Goal: Task Accomplishment & Management: Use online tool/utility

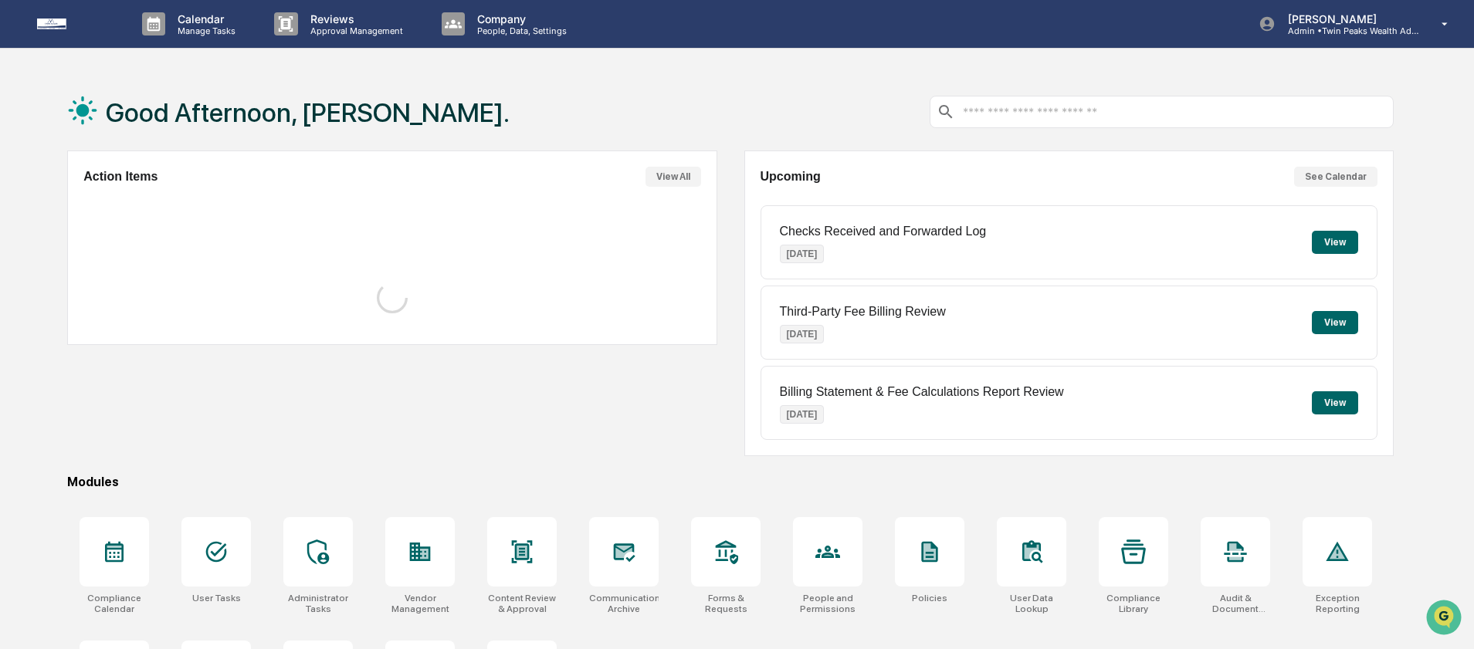
click at [723, 155] on div "Action Items View All Upcoming See Calendar Checks Received and Forwarded Log […" at bounding box center [730, 304] width 1327 height 306
click at [724, 155] on div "Action Items View All Upcoming See Calendar Checks Received and Forwarded Log O…" at bounding box center [730, 304] width 1327 height 306
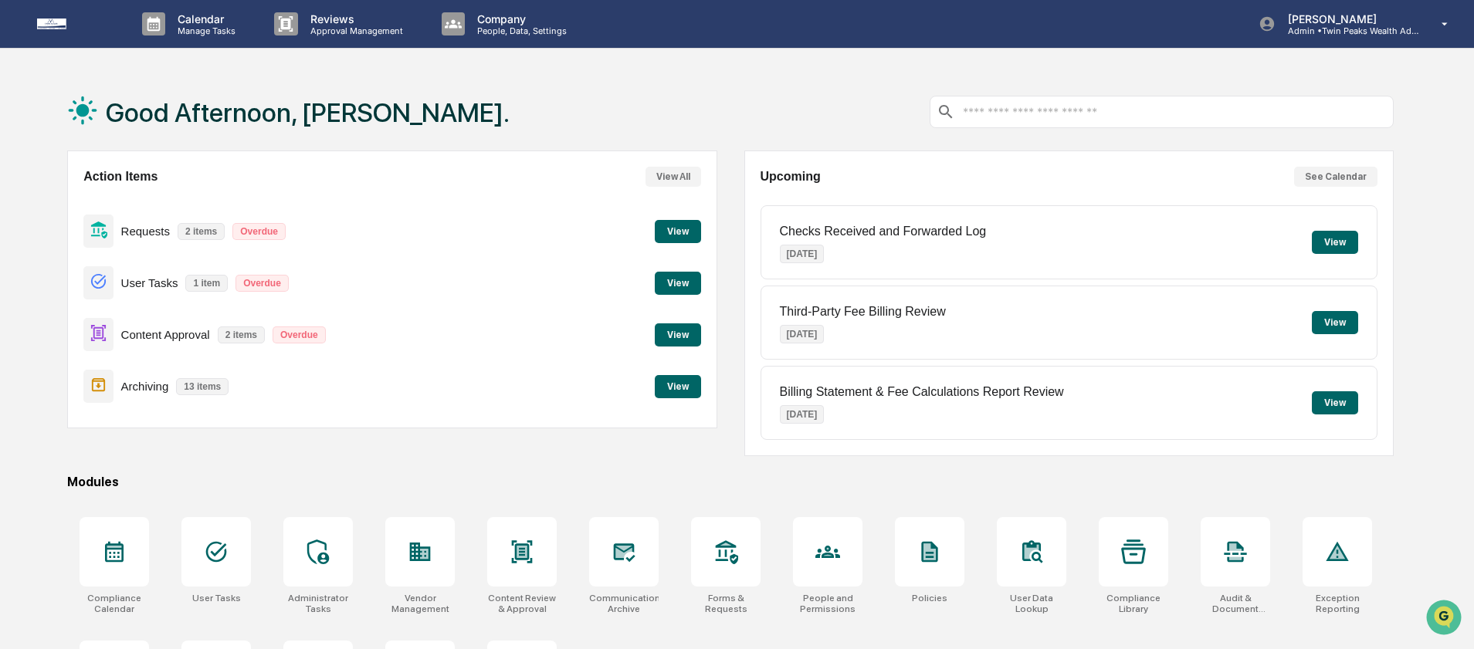
click at [678, 337] on button "View" at bounding box center [678, 335] width 46 height 23
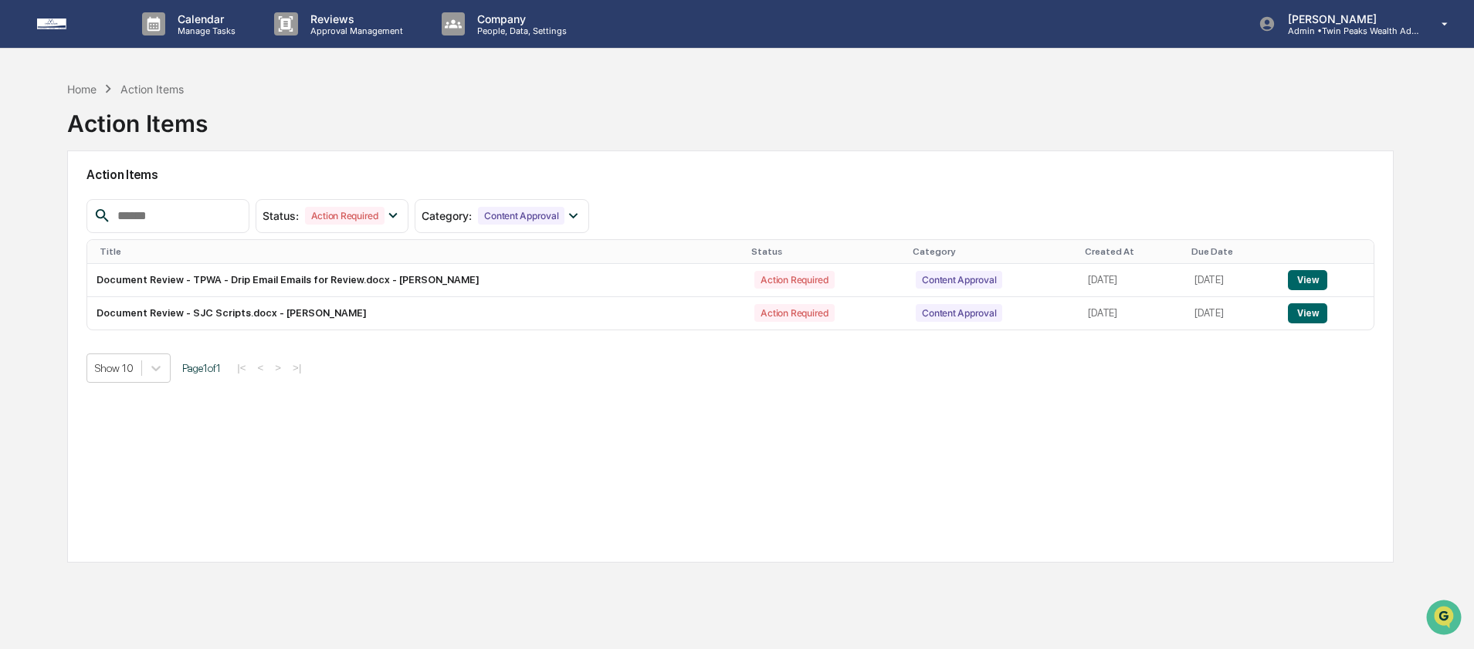
click at [80, 24] on img at bounding box center [74, 24] width 74 height 11
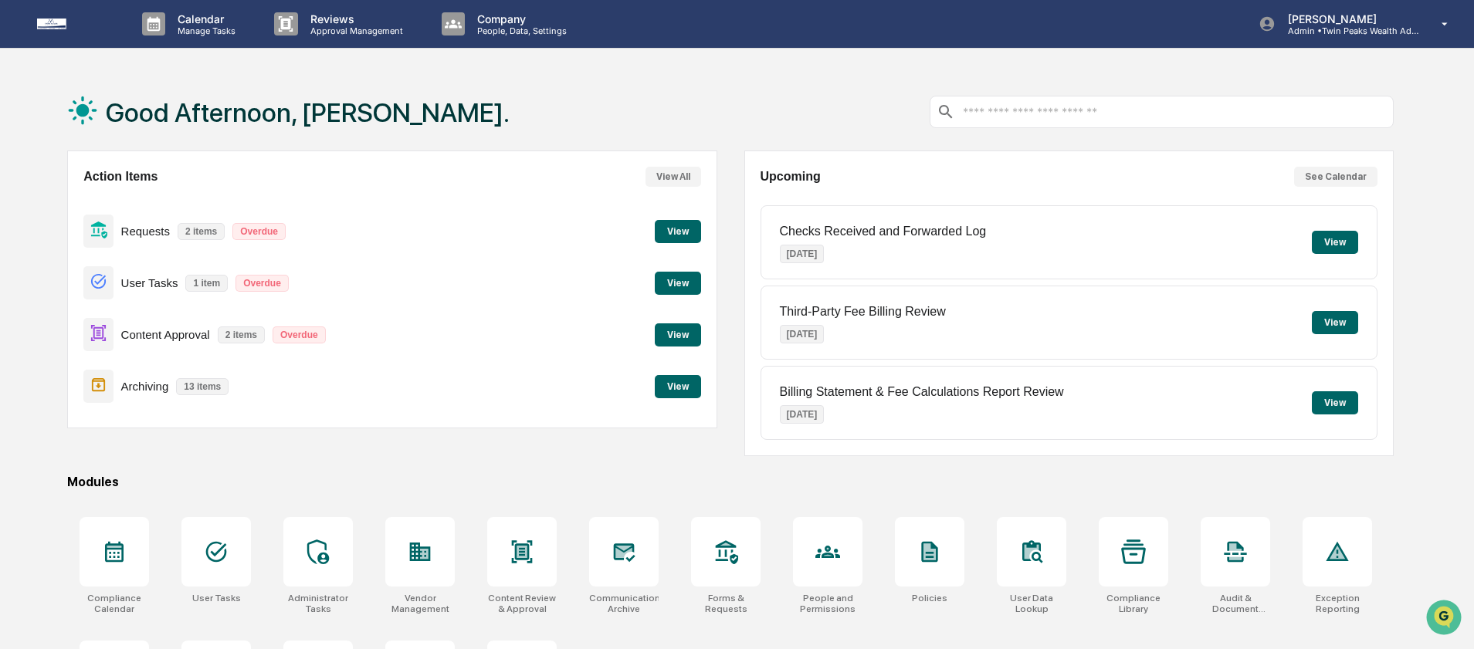
click at [671, 229] on button "View" at bounding box center [678, 231] width 46 height 23
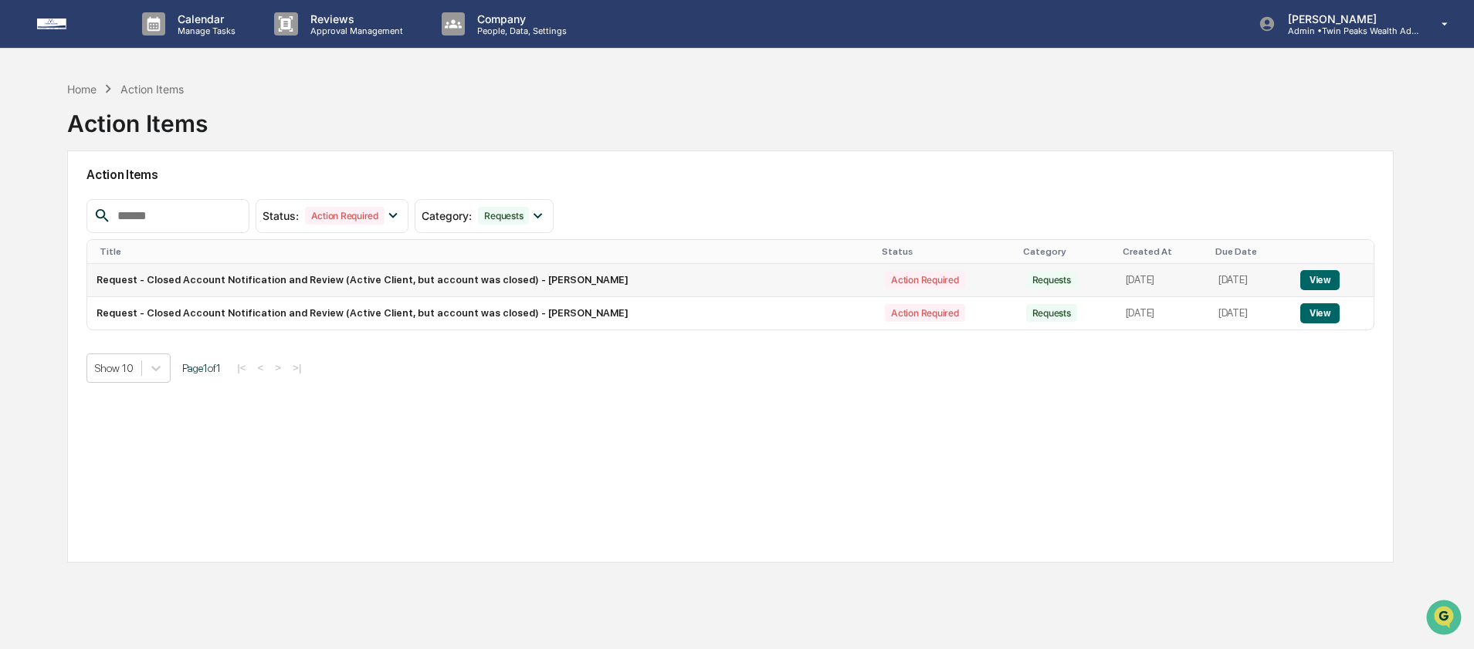
click at [1324, 283] on button "View" at bounding box center [1319, 280] width 39 height 20
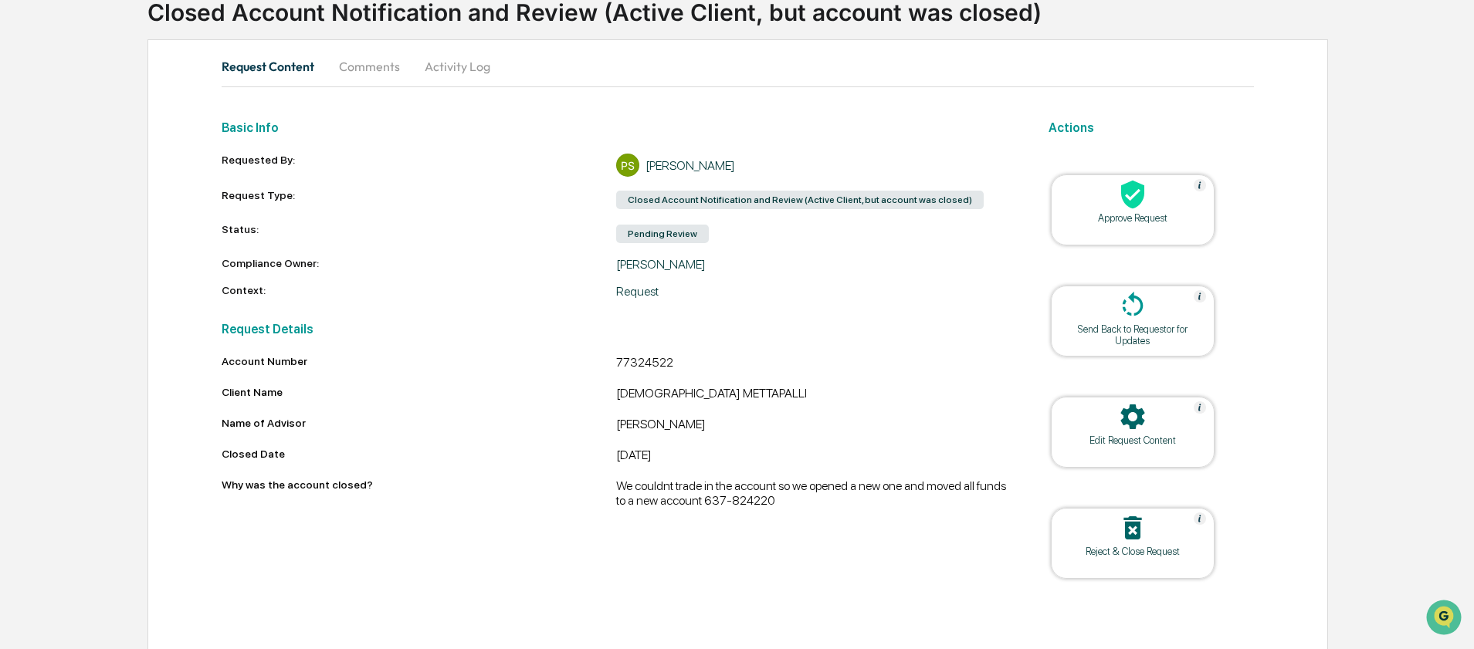
scroll to position [113, 0]
click at [843, 504] on div "We couldnt trade in the account so we opened a new one and moved all funds to a…" at bounding box center [813, 491] width 395 height 29
drag, startPoint x: 840, startPoint y: 501, endPoint x: 764, endPoint y: 504, distance: 76.5
click at [764, 504] on div "We couldnt trade in the account so we opened a new one and moved all funds to a…" at bounding box center [813, 491] width 395 height 29
copy div "637-824220"
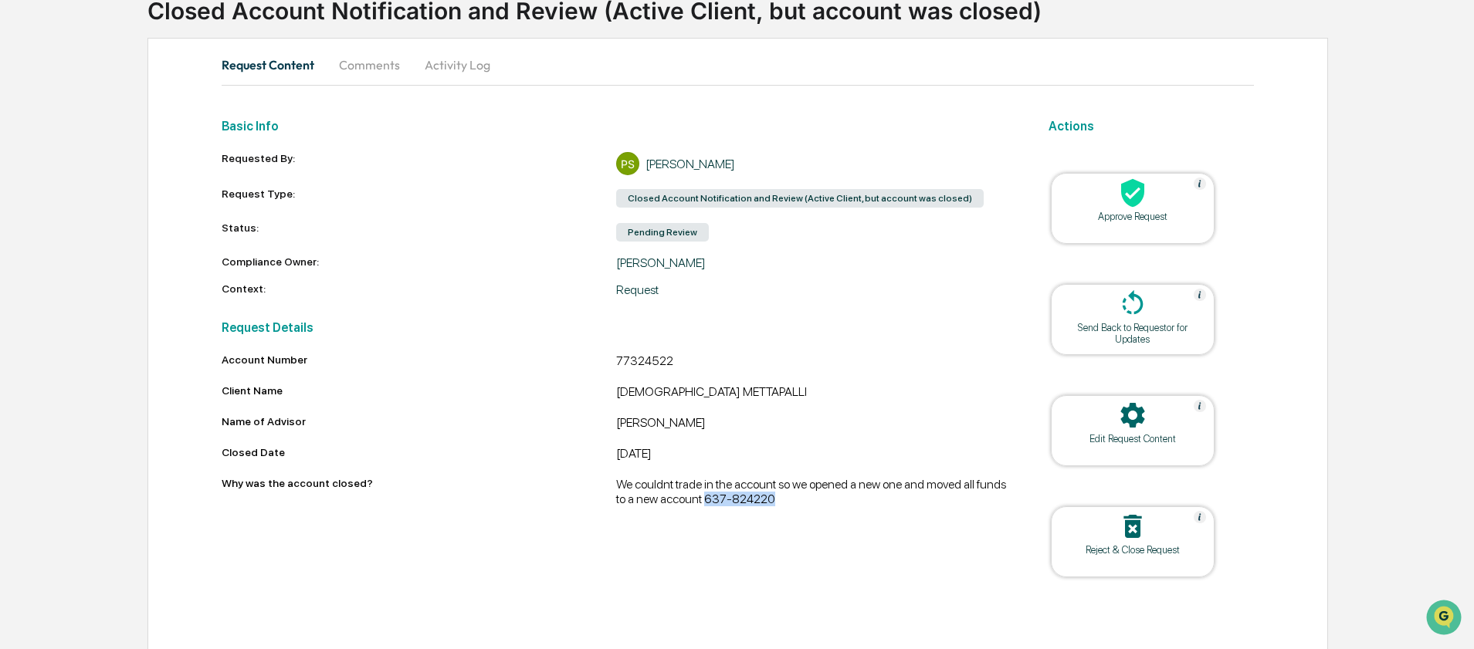
click at [1153, 435] on div "Edit Request Content" at bounding box center [1132, 439] width 139 height 12
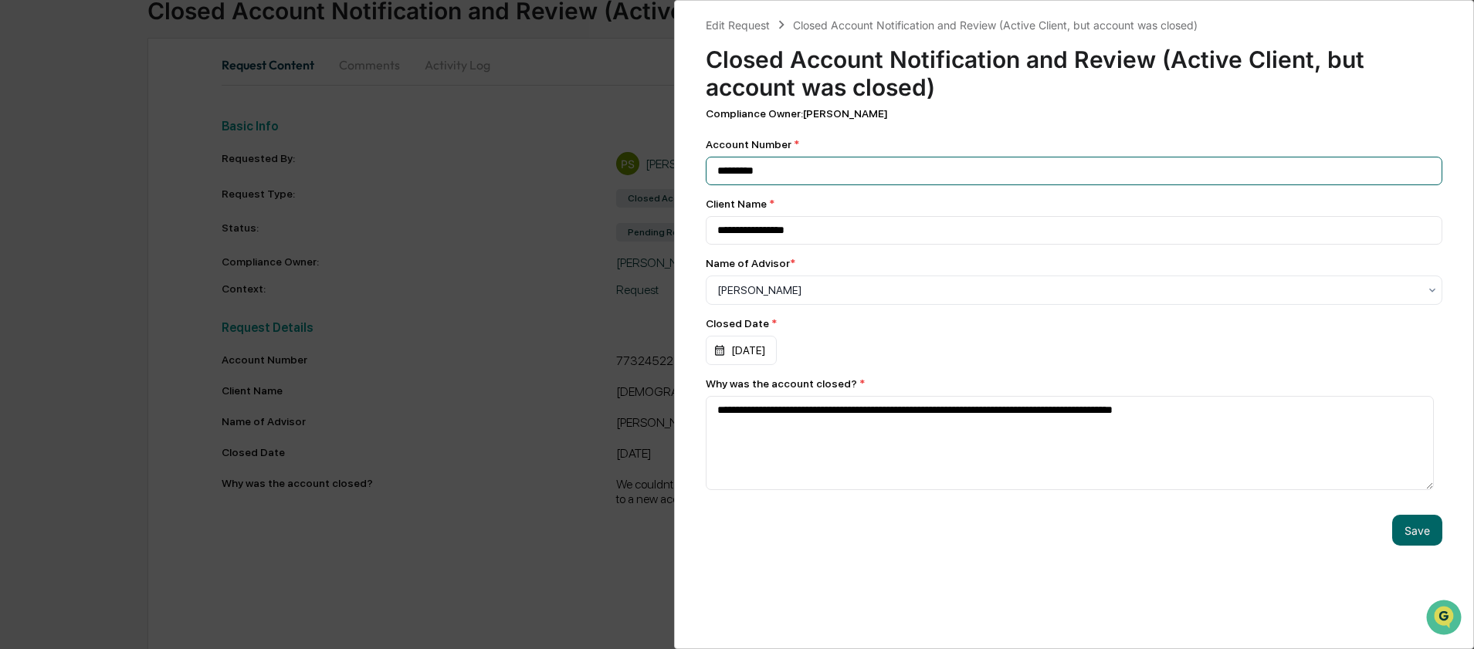
click at [774, 165] on input "********" at bounding box center [1074, 171] width 737 height 29
paste input "**"
type input "**********"
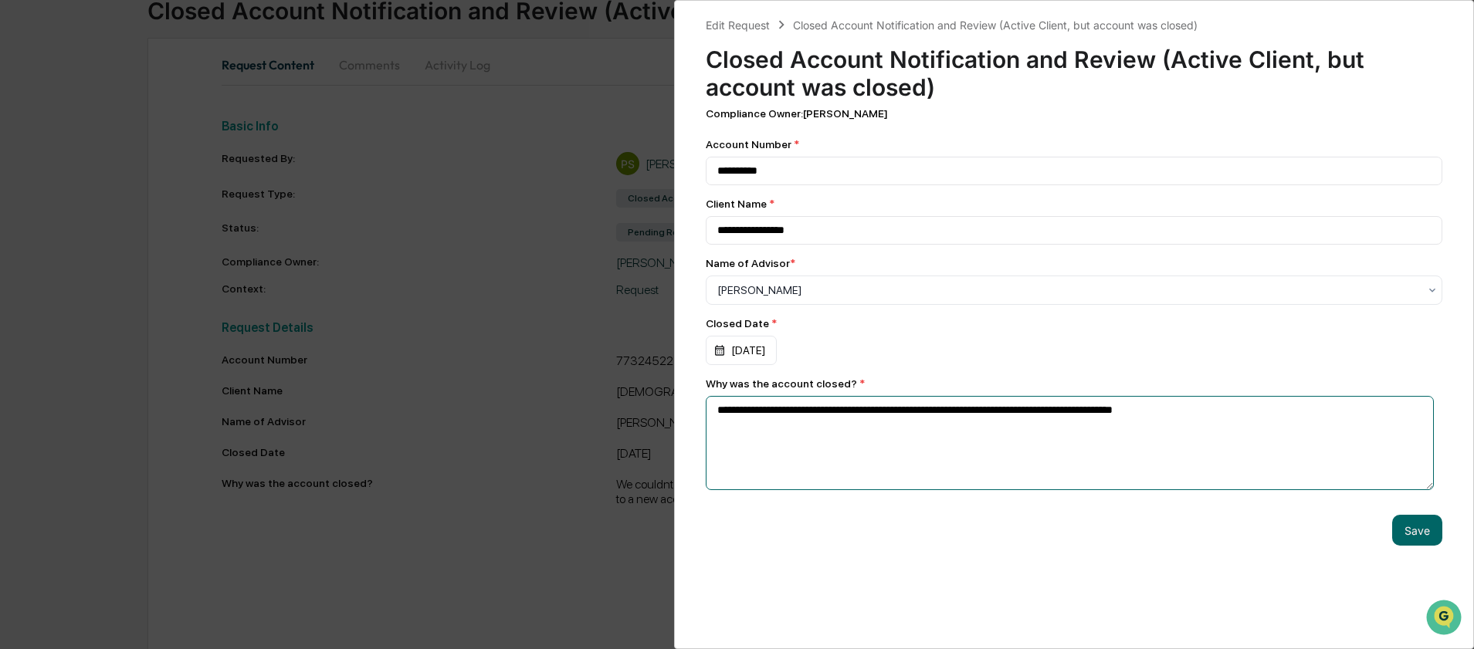
click at [1279, 420] on textarea "**********" at bounding box center [1070, 443] width 729 height 94
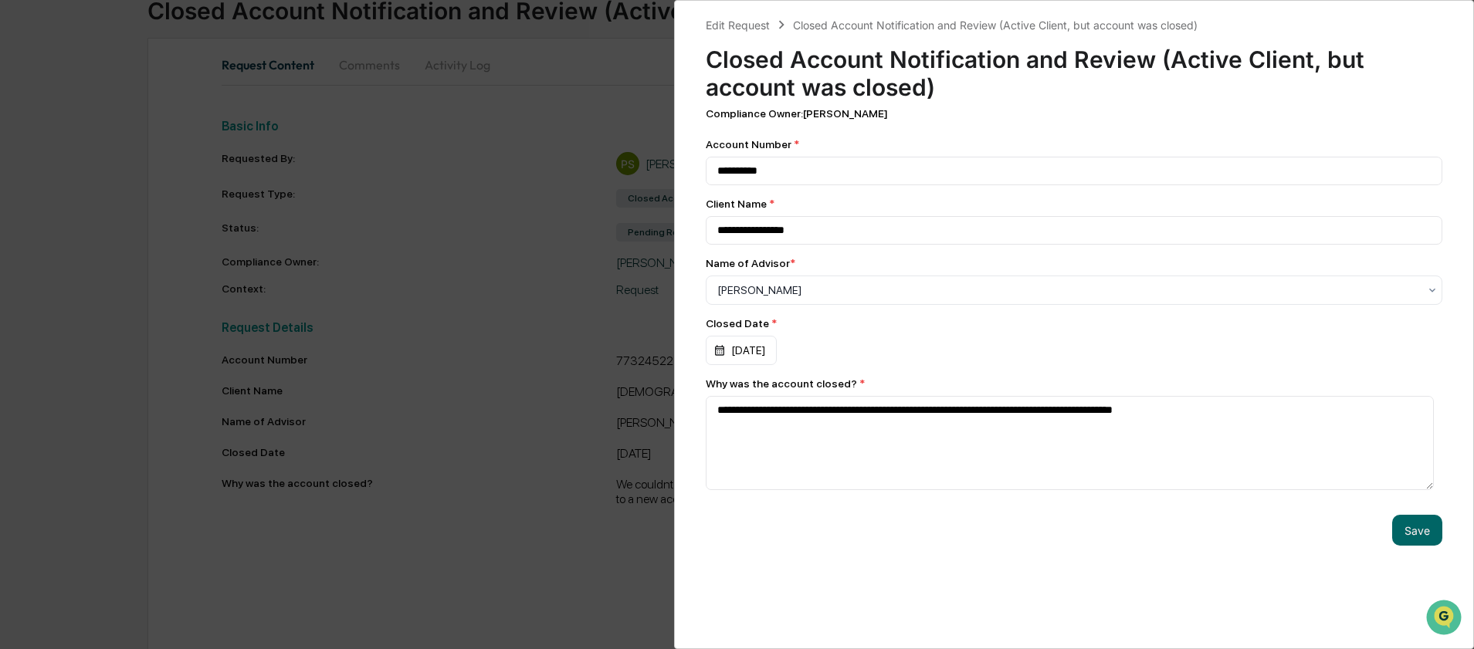
click at [472, 173] on div "**********" at bounding box center [737, 324] width 1474 height 649
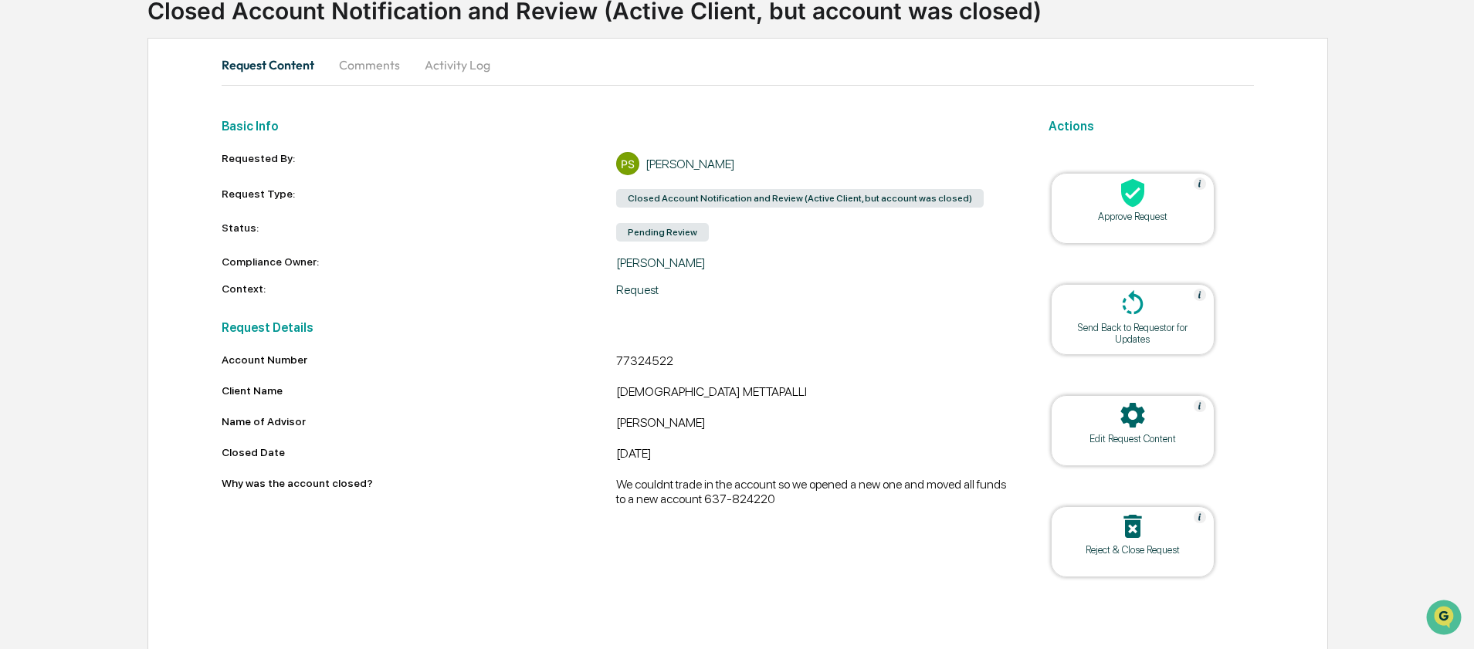
click at [1129, 195] on icon at bounding box center [1132, 193] width 23 height 29
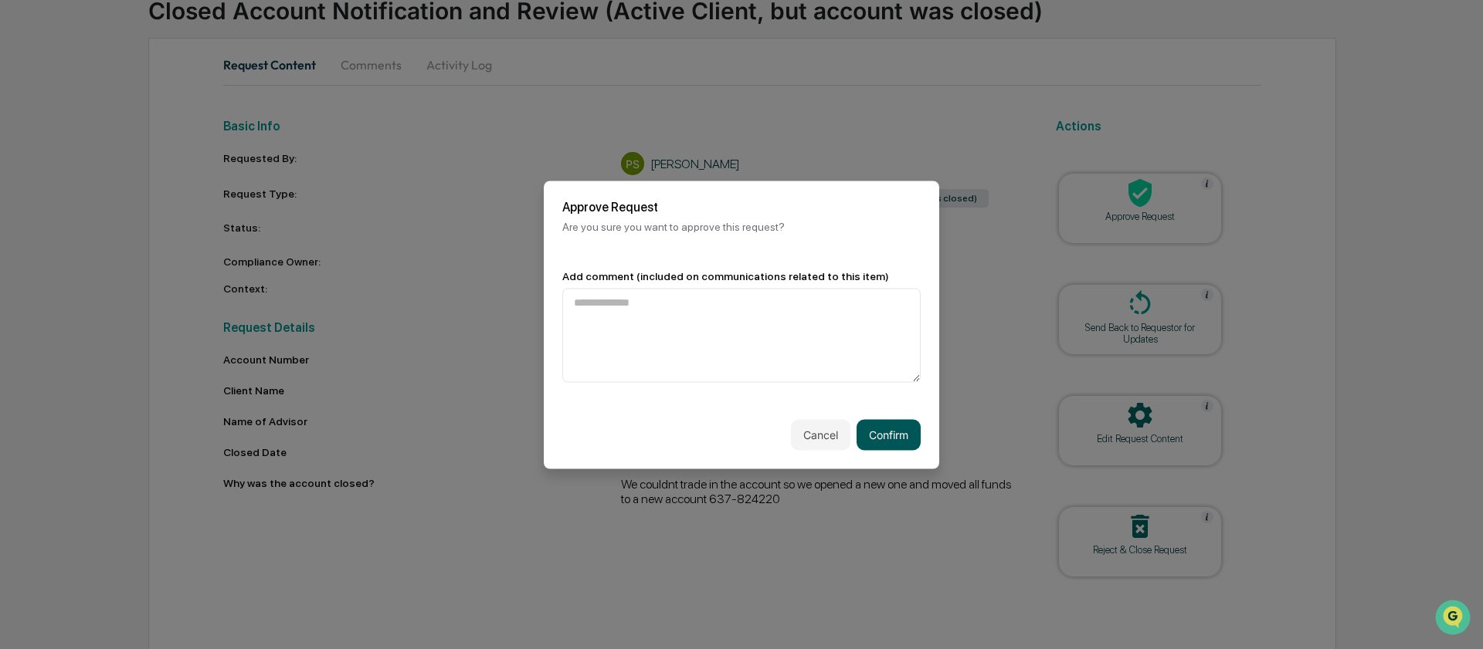
click at [884, 438] on button "Confirm" at bounding box center [888, 434] width 64 height 31
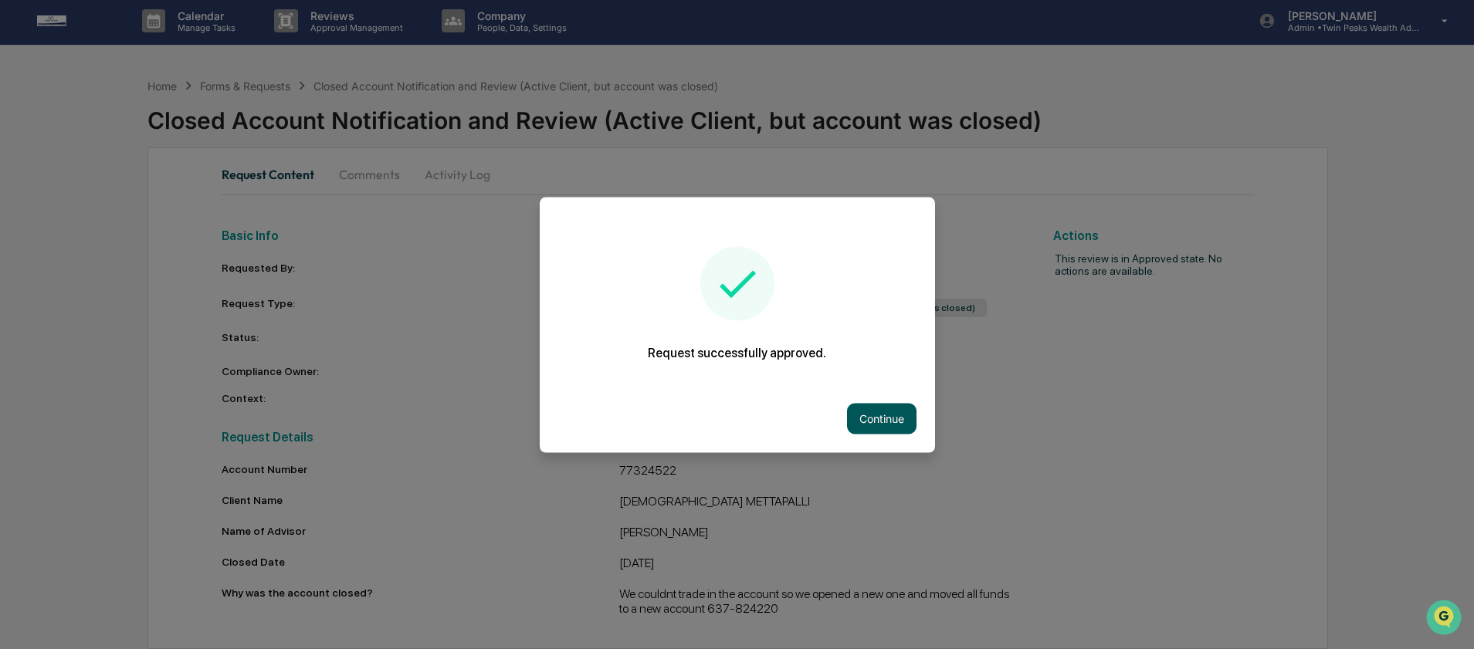
click at [880, 418] on button "Continue" at bounding box center [881, 418] width 69 height 31
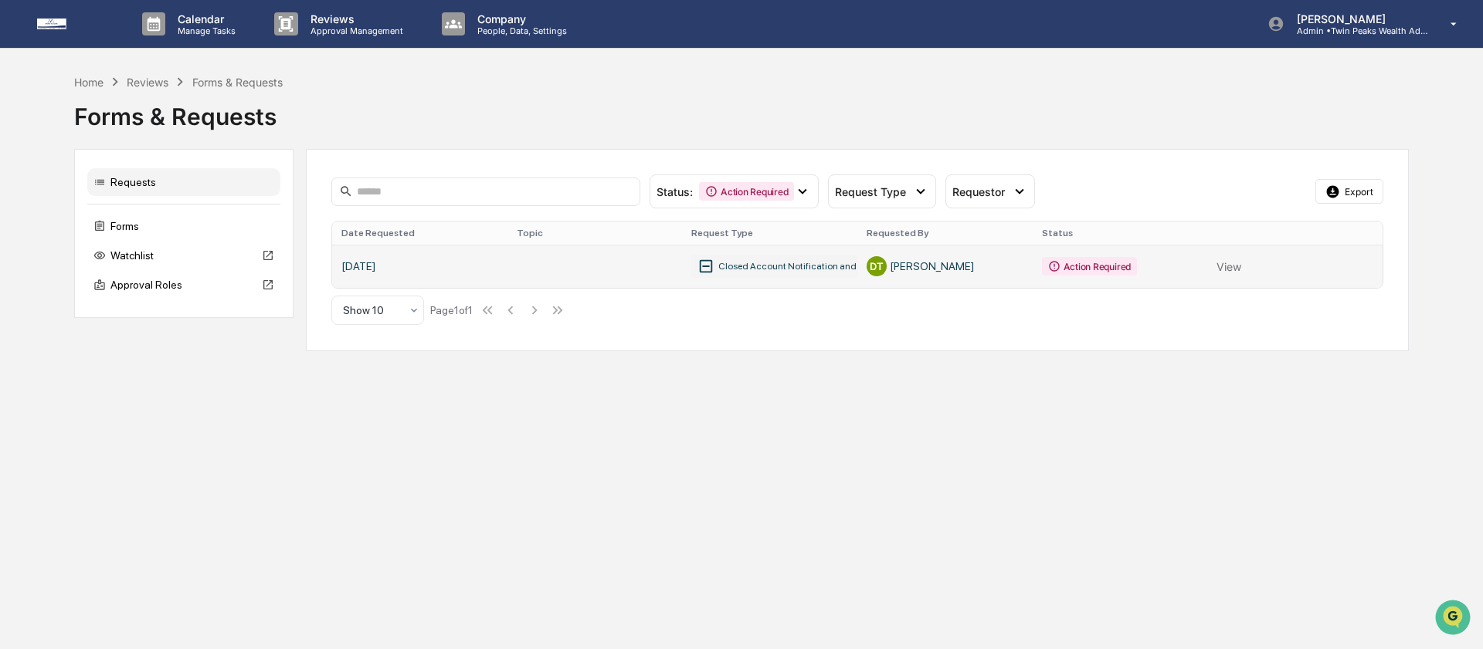
click at [1221, 268] on link at bounding box center [857, 266] width 1050 height 43
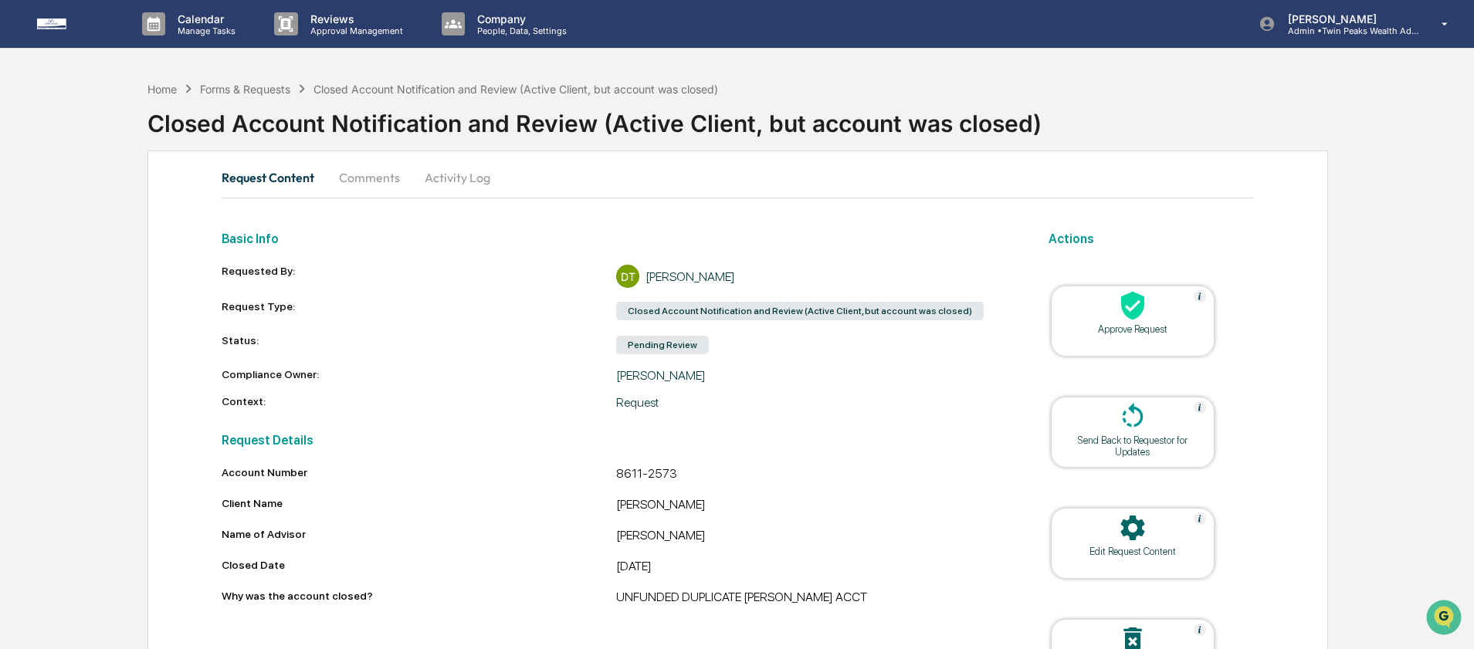
click at [1137, 341] on div "Approve Request" at bounding box center [1133, 321] width 164 height 71
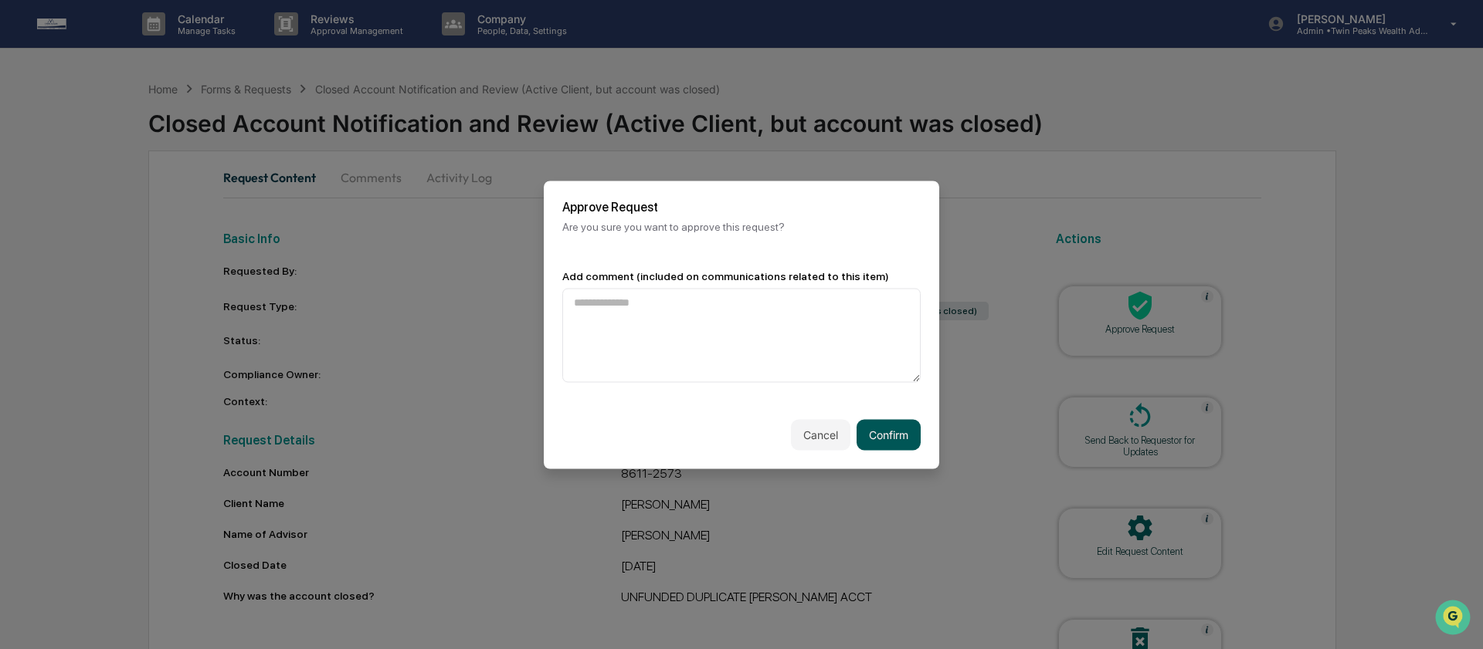
click at [893, 429] on button "Confirm" at bounding box center [888, 434] width 64 height 31
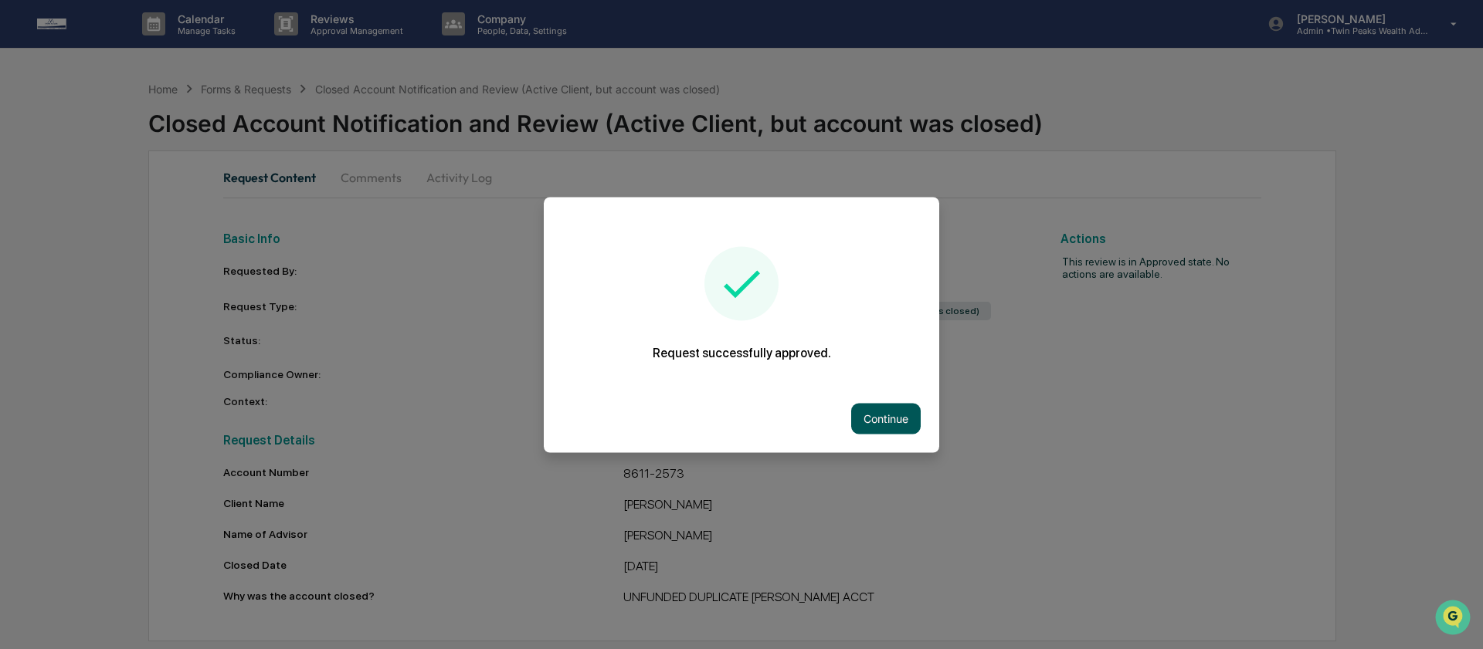
click at [863, 420] on button "Continue" at bounding box center [885, 418] width 69 height 31
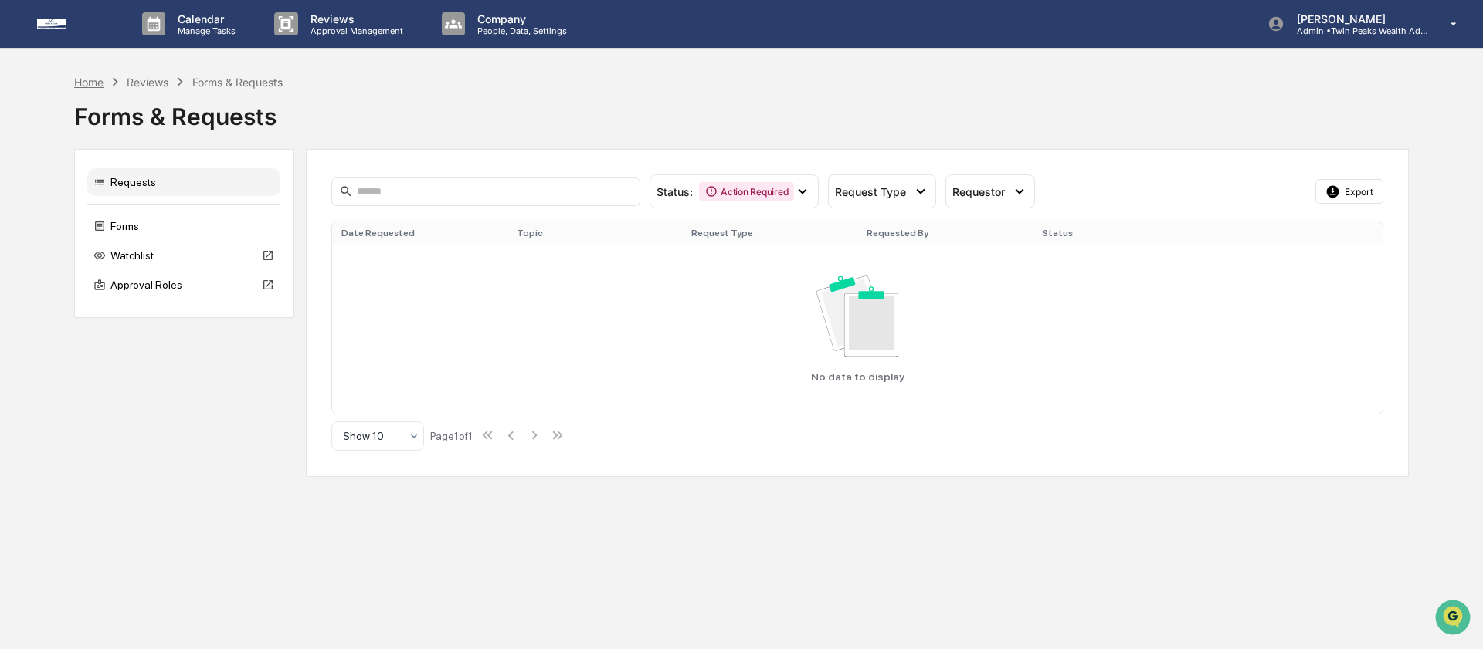
click at [103, 83] on div "Home" at bounding box center [88, 82] width 29 height 13
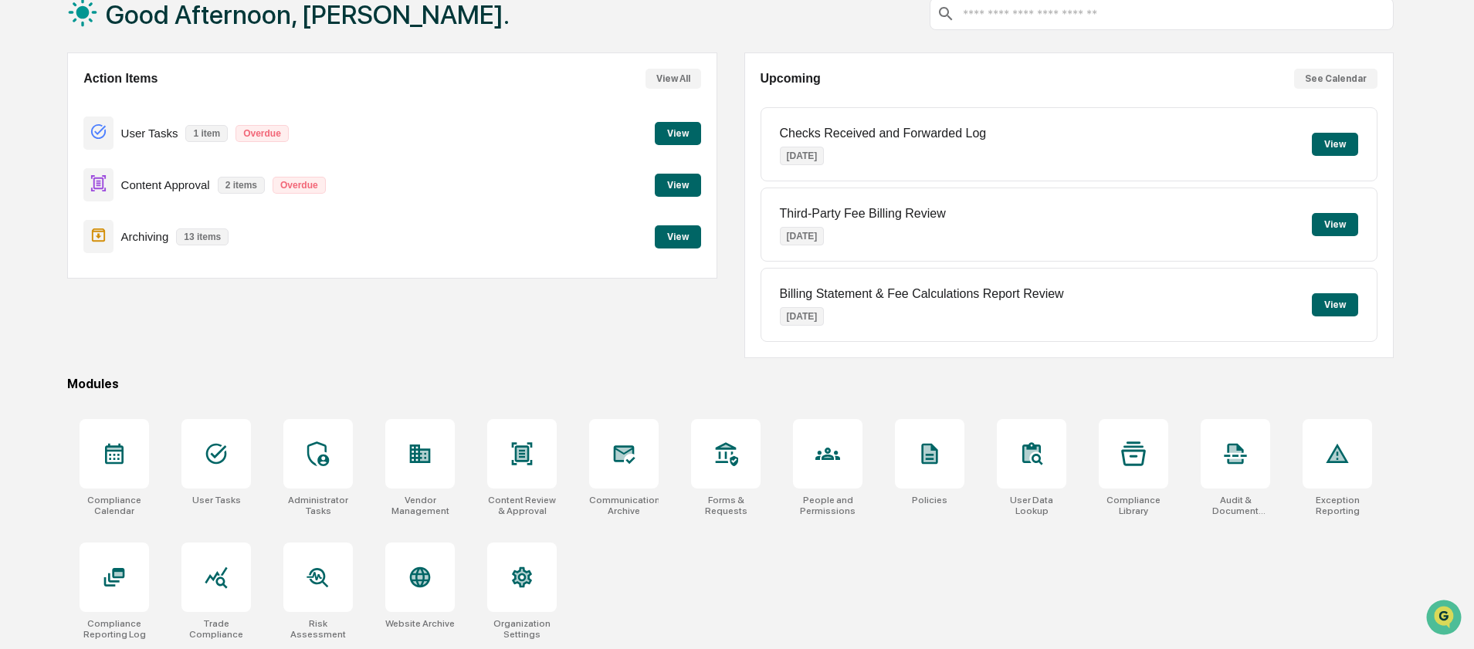
scroll to position [101, 0]
click at [119, 591] on div at bounding box center [114, 577] width 69 height 69
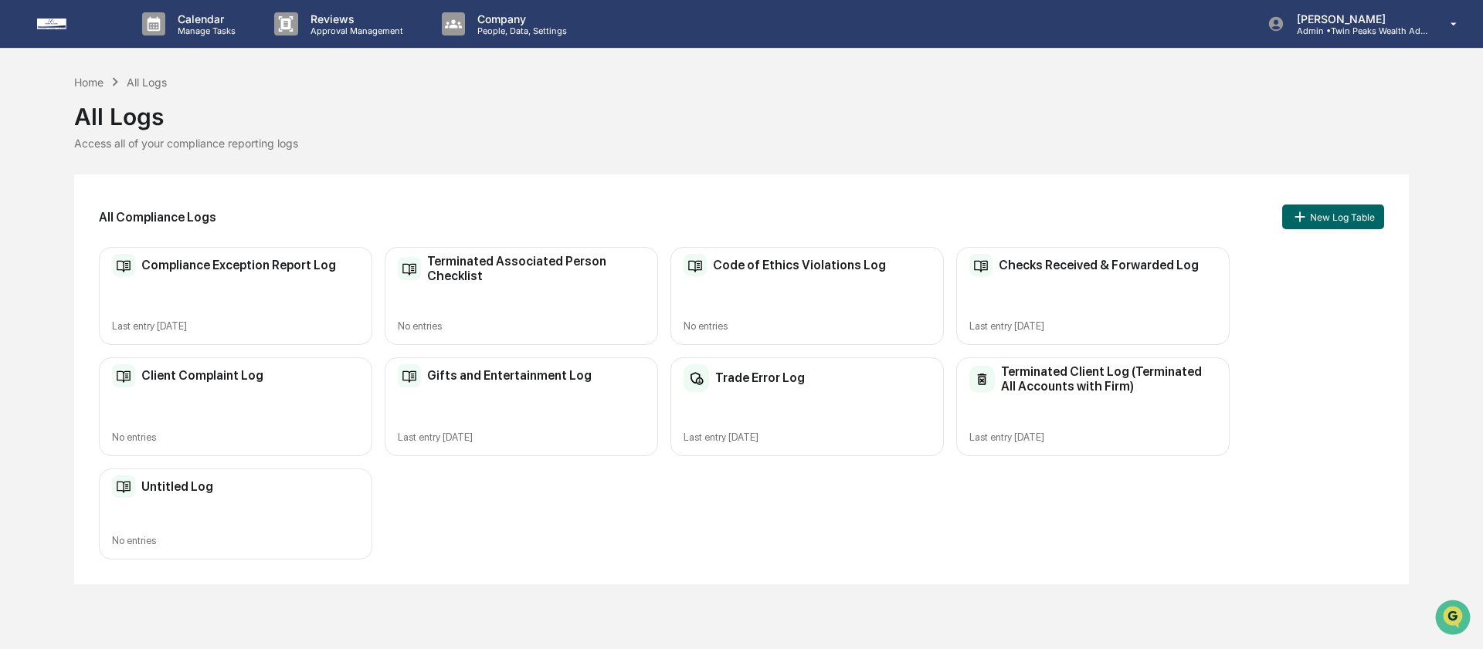
click at [774, 378] on h2 "Trade Error Log" at bounding box center [760, 378] width 90 height 15
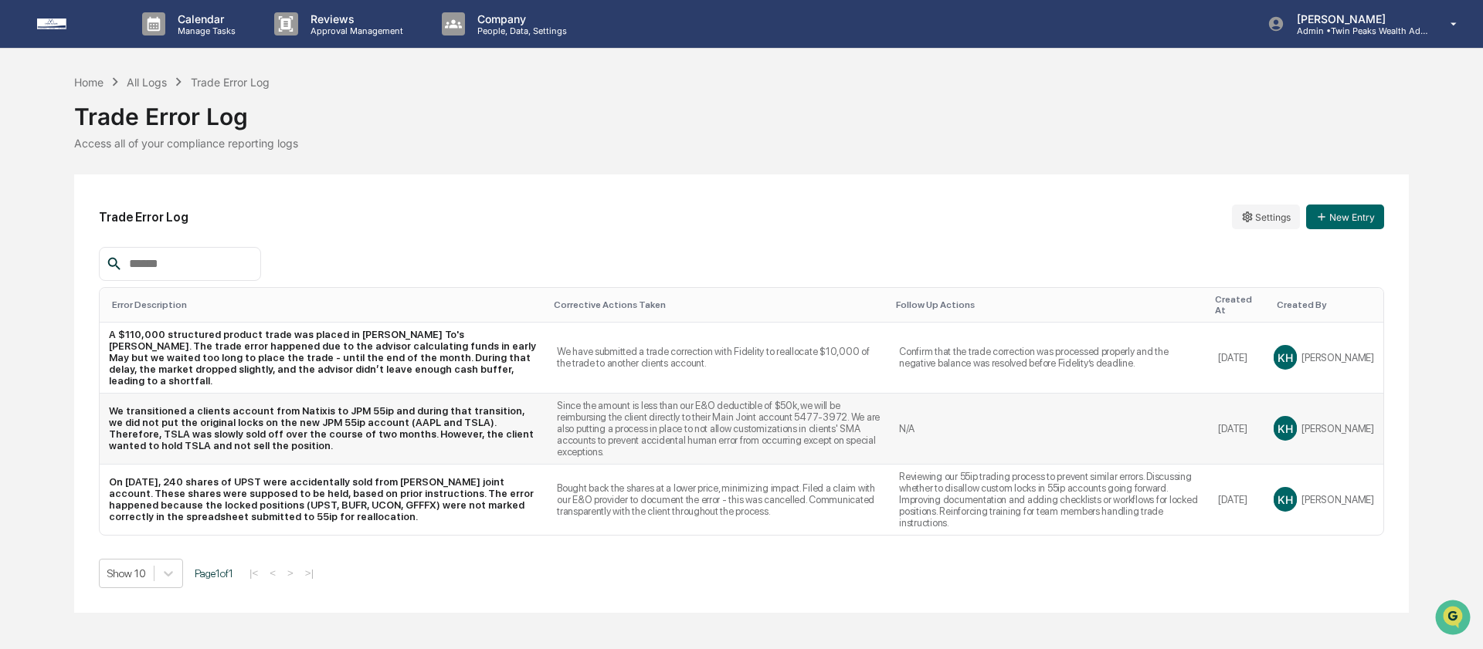
click at [830, 422] on td "Since the amount is less than our E&O deductible of $50k, we will be reimbursin…" at bounding box center [718, 429] width 342 height 71
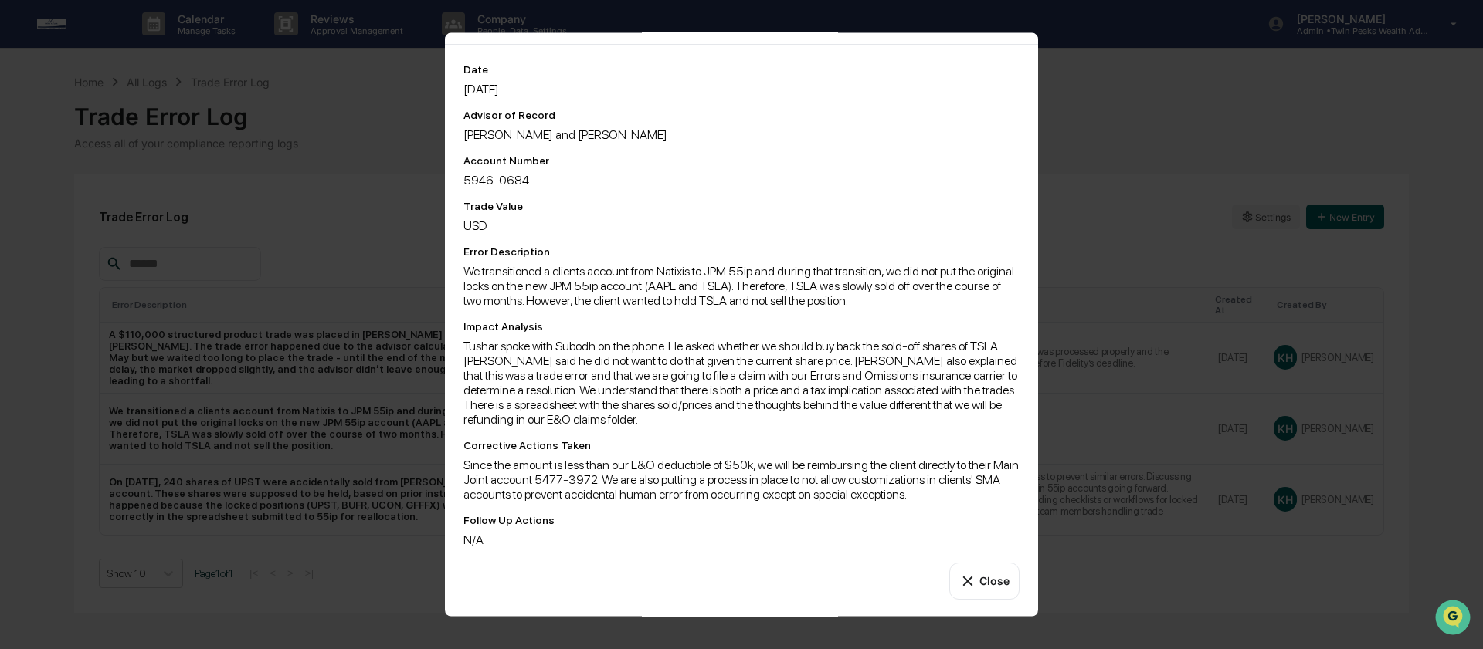
scroll to position [92, 0]
drag, startPoint x: 551, startPoint y: 159, endPoint x: 461, endPoint y: 158, distance: 90.3
click at [461, 158] on div "Date [DATE] Advisor of Record [PERSON_NAME] and [PERSON_NAME] Account Number 59…" at bounding box center [741, 330] width 593 height 574
copy div "5946-0684"
click at [666, 217] on div "USD" at bounding box center [741, 224] width 556 height 15
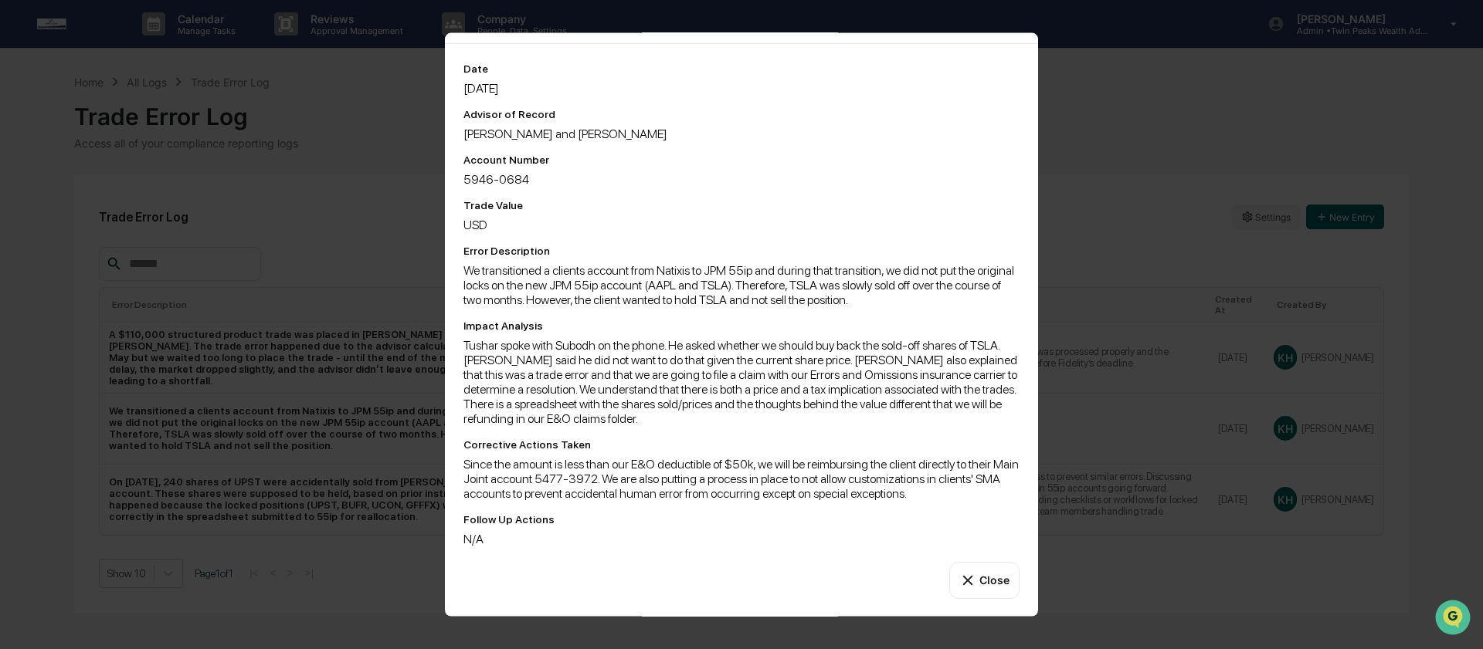
scroll to position [94, 0]
click at [584, 263] on div "We transitioned a clients account from Natixis to JPM 55ip and during that tran…" at bounding box center [741, 285] width 556 height 44
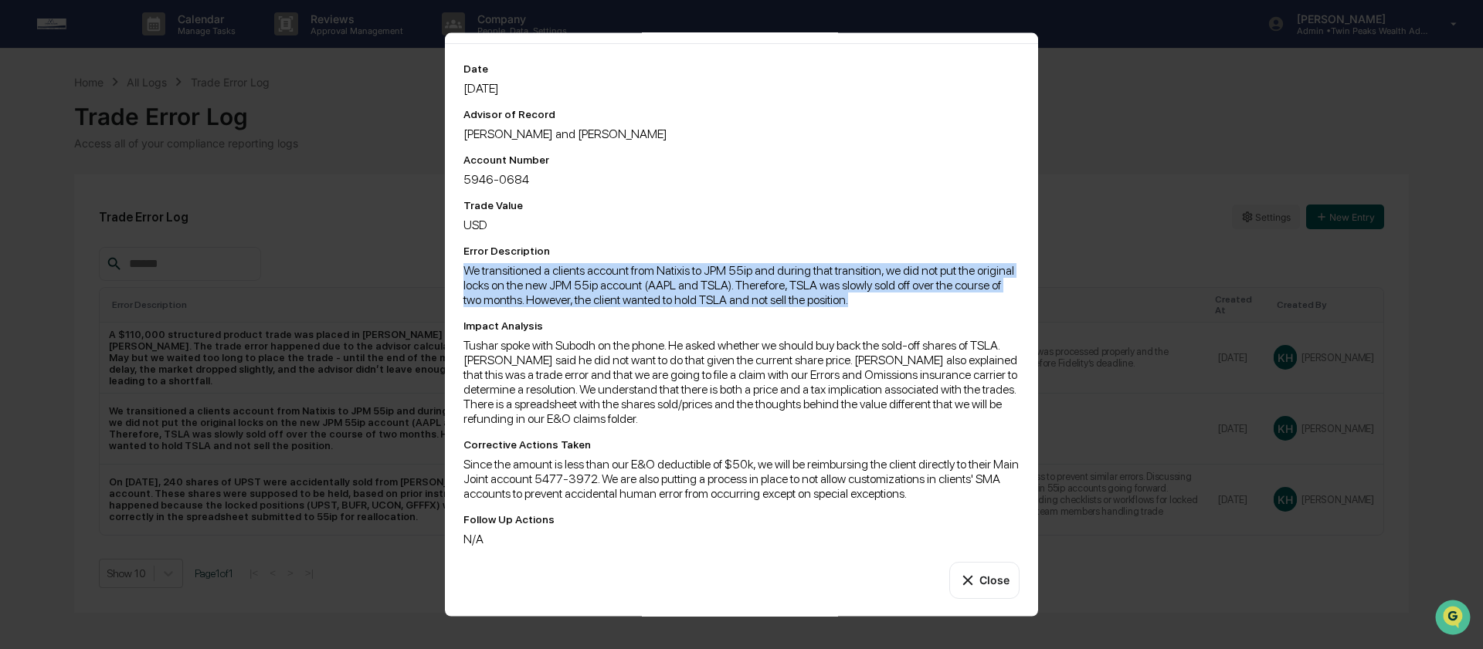
drag, startPoint x: 513, startPoint y: 295, endPoint x: 454, endPoint y: 252, distance: 73.5
click at [454, 252] on div "Date [DATE] Advisor of Record [PERSON_NAME] and [PERSON_NAME] Account Number 59…" at bounding box center [741, 330] width 593 height 574
copy div "We transitioned a clients account from Natixis to JPM 55ip and during that tran…"
click at [595, 244] on div "Error Description" at bounding box center [741, 250] width 556 height 12
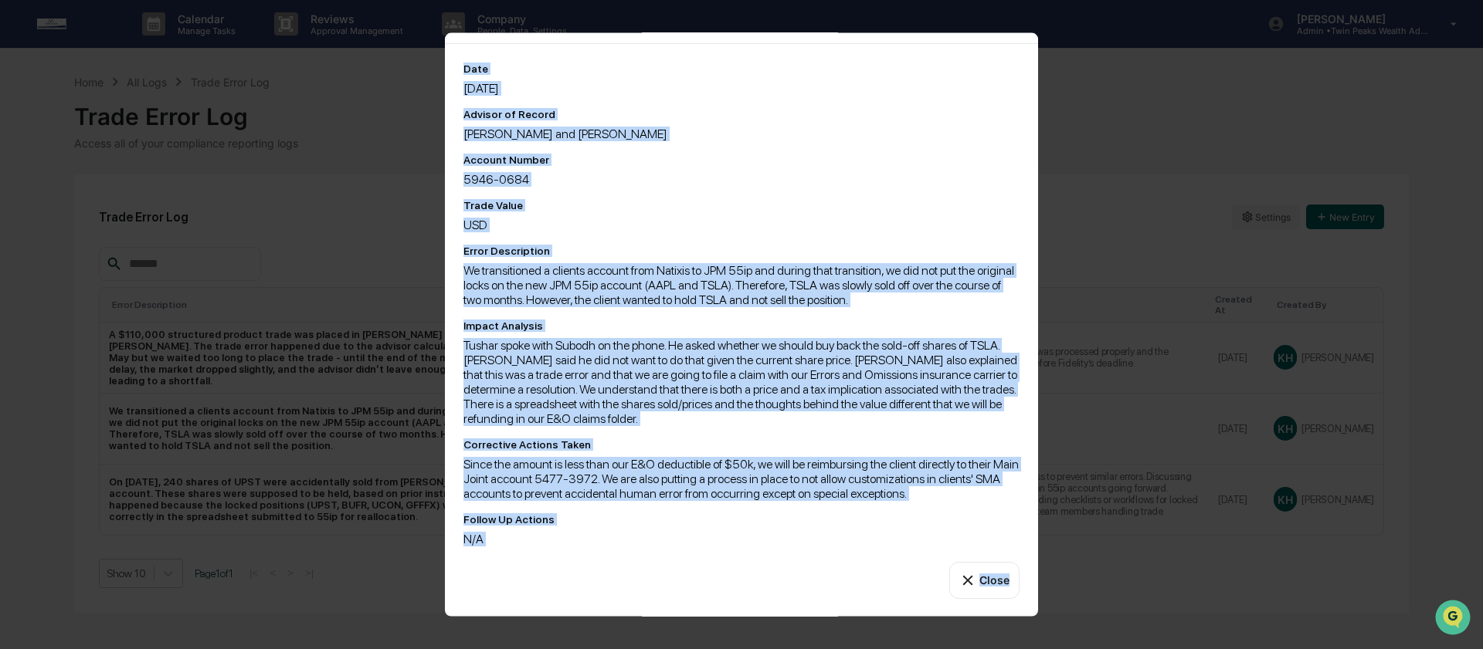
drag, startPoint x: 463, startPoint y: 50, endPoint x: 620, endPoint y: 591, distance: 563.5
click at [620, 591] on div "Date [DATE] Advisor of Record [PERSON_NAME] and [PERSON_NAME] Account Number 59…" at bounding box center [741, 330] width 593 height 574
copy div "Date [DATE] Advisor of Record [PERSON_NAME] and [PERSON_NAME] Account Number 59…"
click at [905, 364] on div "Tushar spoke with Subodh on the phone. He asked whether we should buy back the …" at bounding box center [741, 381] width 556 height 88
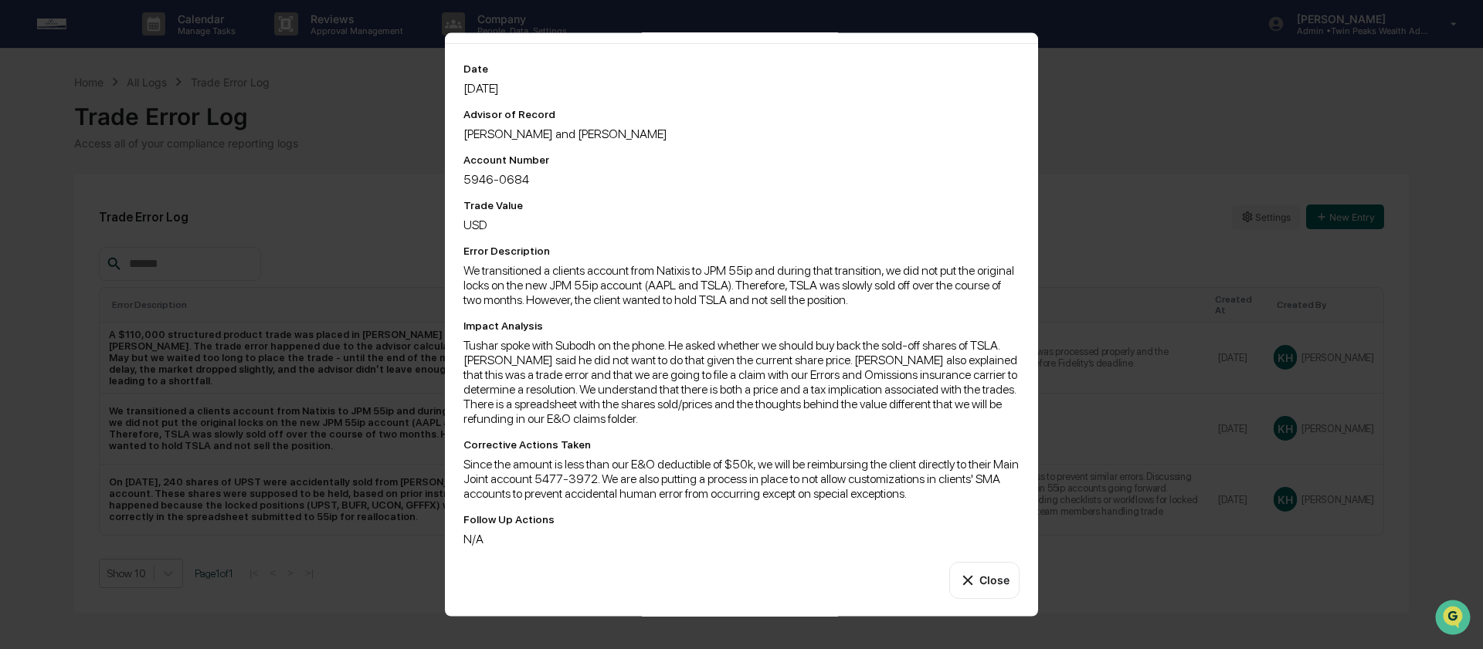
click at [973, 568] on button "Close" at bounding box center [984, 579] width 70 height 37
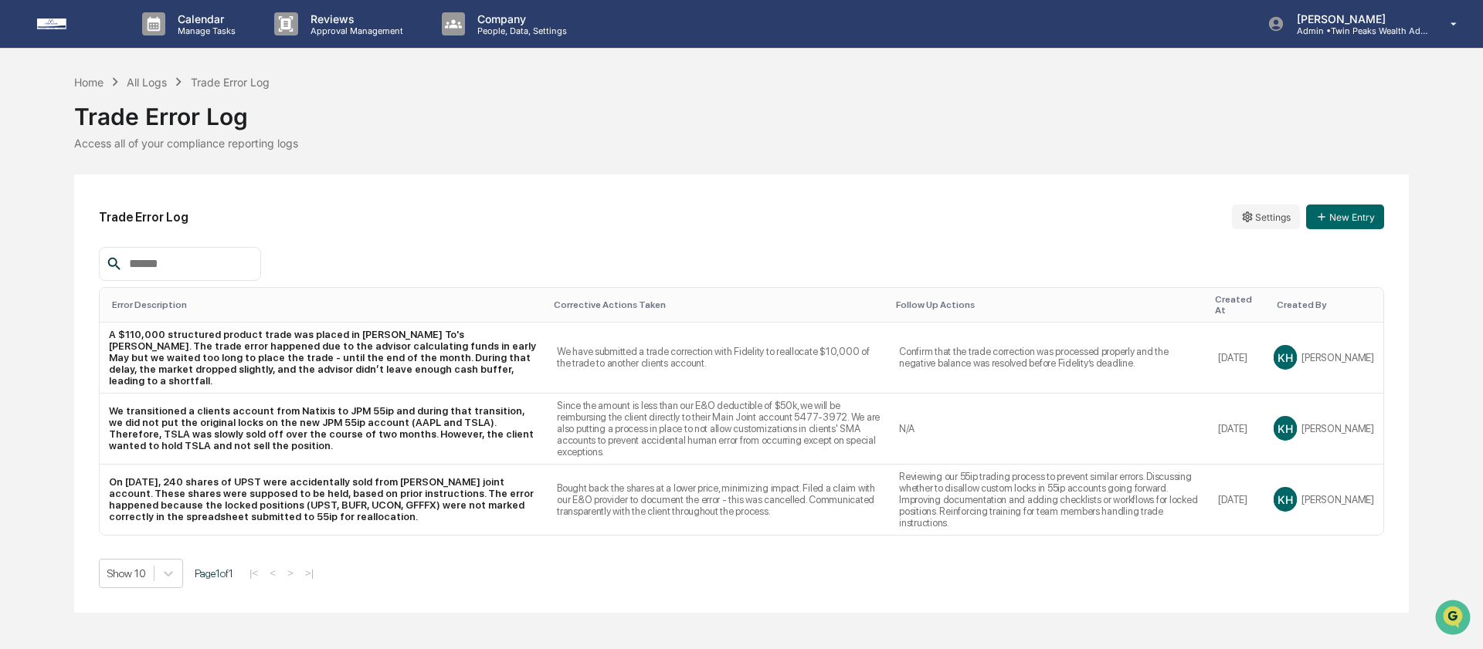
click at [149, 89] on div "Home All Logs Trade Error Log" at bounding box center [171, 81] width 195 height 17
click at [148, 84] on div "All Logs" at bounding box center [147, 82] width 40 height 13
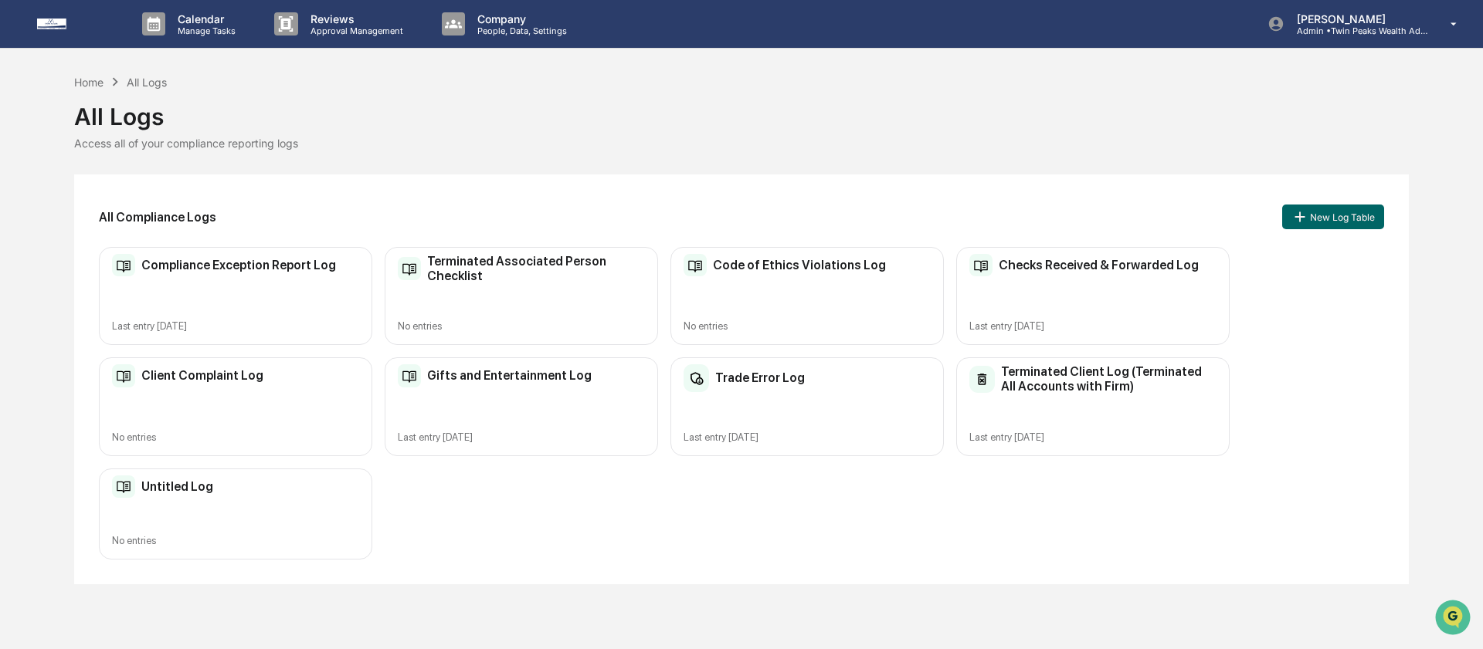
click at [330, 305] on div "Compliance Exception Report Log Last entry [DATE]" at bounding box center [235, 296] width 273 height 98
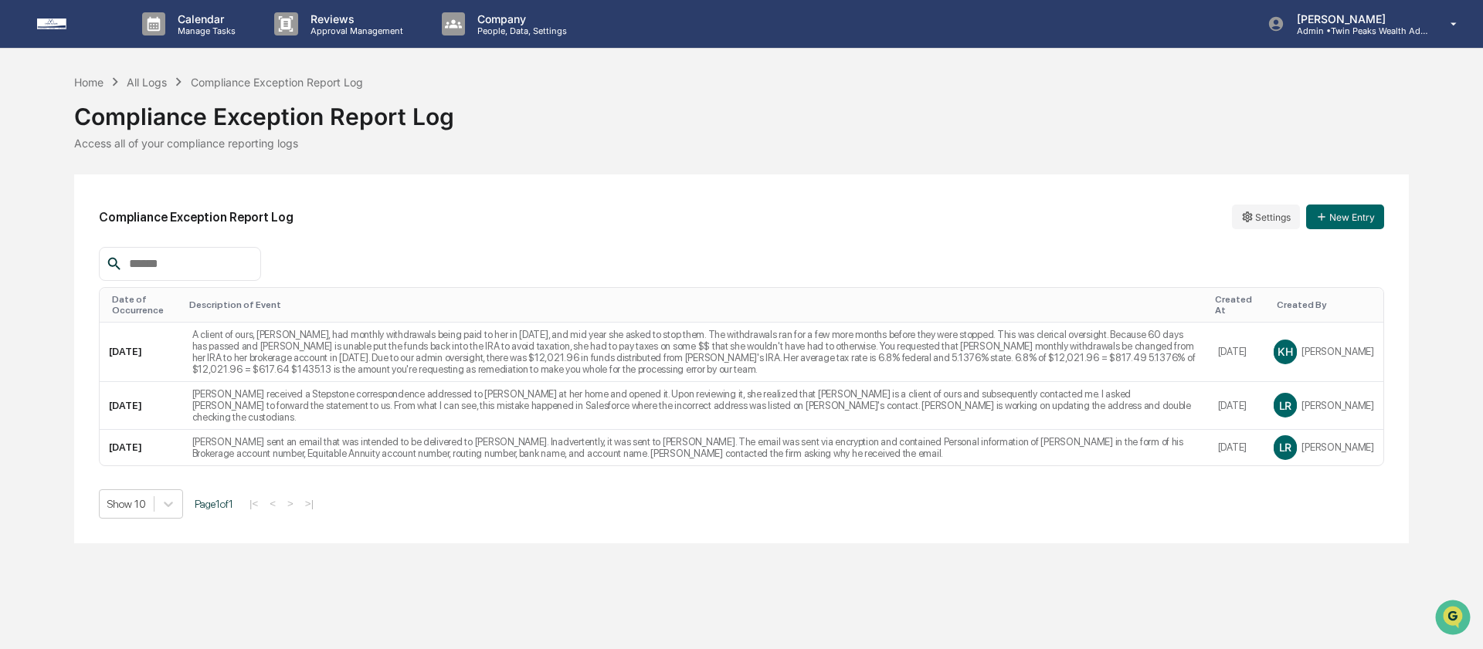
click at [816, 35] on div "Calendar Manage Tasks Reviews Approval Management Company People, Data, Setting…" at bounding box center [741, 24] width 1483 height 49
click at [823, 97] on div "Compliance Exception Report Log" at bounding box center [741, 110] width 1334 height 40
click at [873, 97] on div "Compliance Exception Report Log" at bounding box center [741, 110] width 1334 height 40
click at [137, 83] on div "All Logs" at bounding box center [147, 82] width 40 height 13
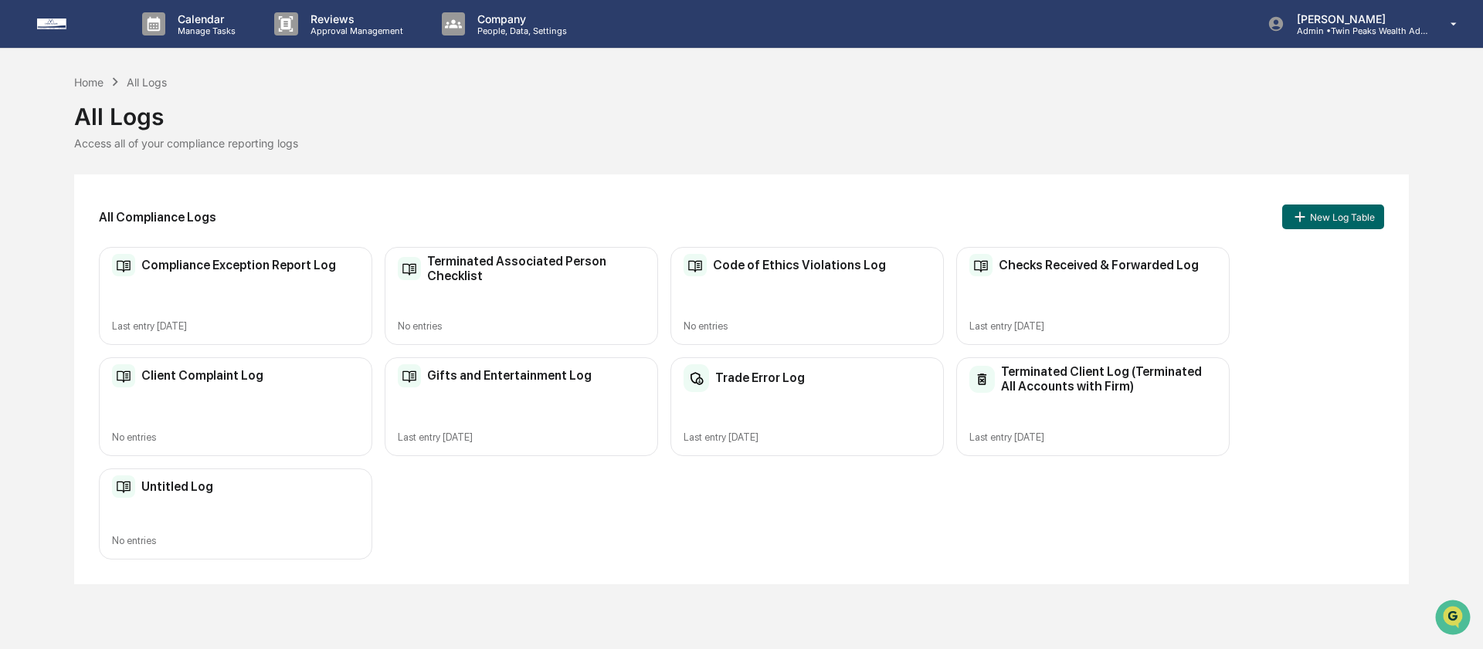
click at [807, 413] on div "Trade Error Log Last entry [DATE]" at bounding box center [806, 407] width 273 height 98
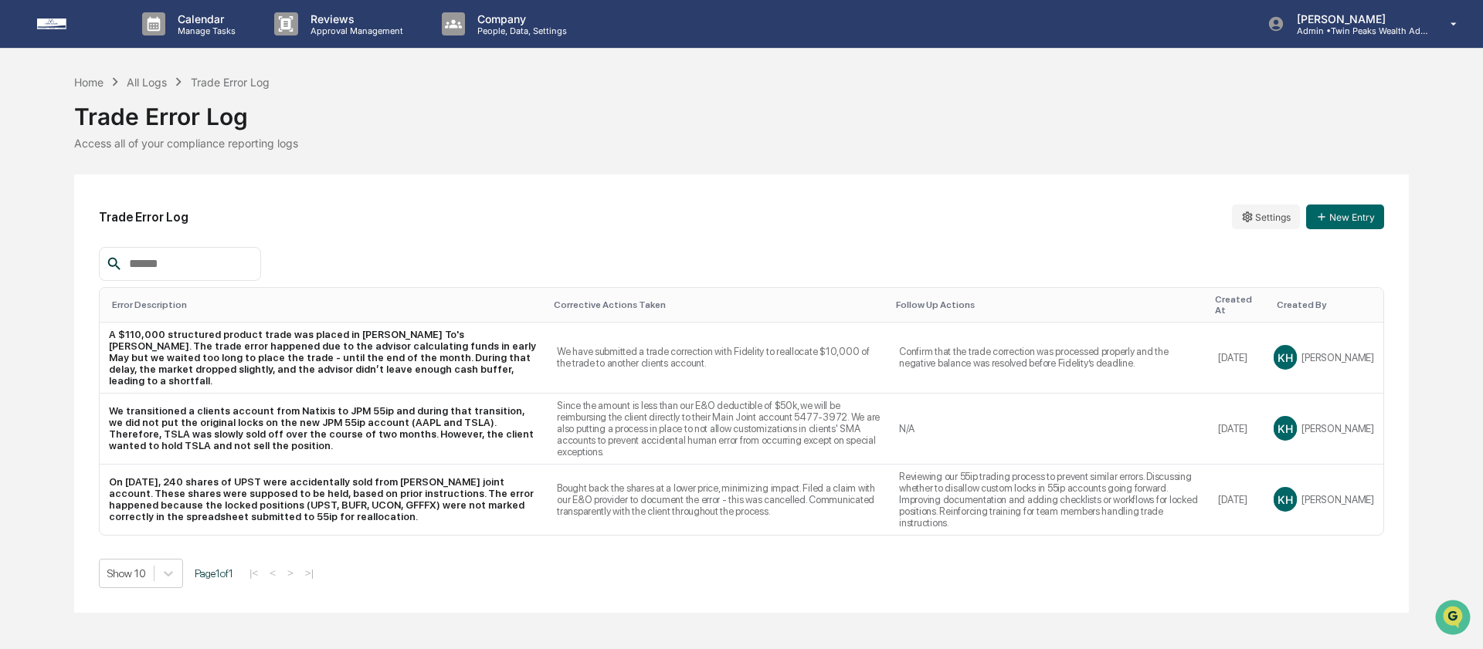
click at [814, 178] on div "Trade Error Log Settings New Entry Error Description Corrective Actions Taken F…" at bounding box center [741, 394] width 1334 height 439
